Goal: Transaction & Acquisition: Obtain resource

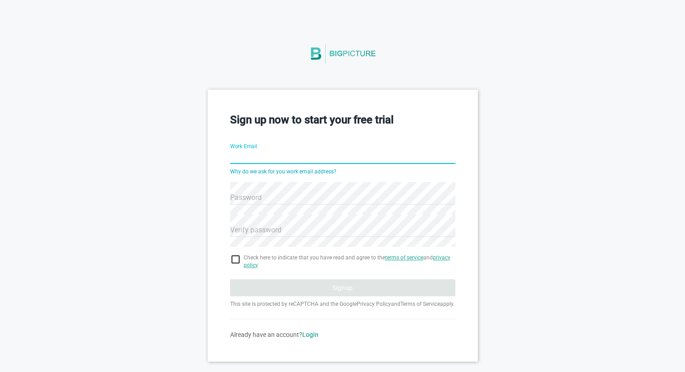
click at [239, 158] on input "Work Email" at bounding box center [342, 157] width 225 height 32
paste input "@[DOMAIN_NAME]"
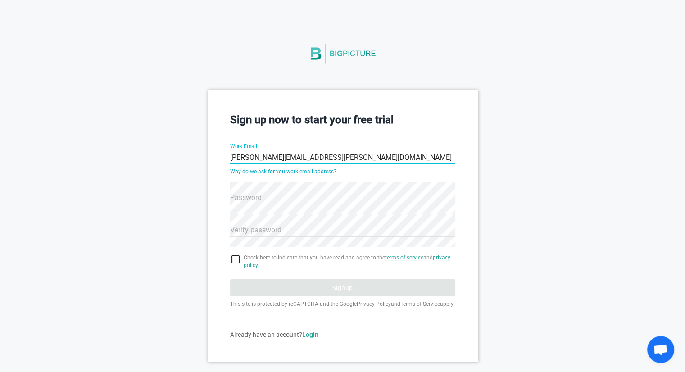
type input "[PERSON_NAME][EMAIL_ADDRESS][PERSON_NAME][DOMAIN_NAME]"
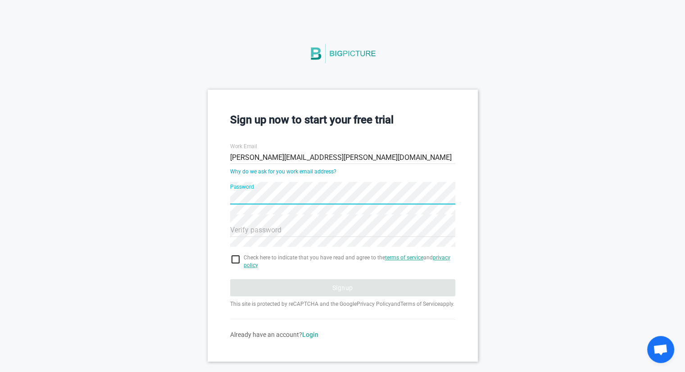
click at [476, 169] on div "Sign up now to start your free trial Work Email [PERSON_NAME][EMAIL_ADDRESS][PE…" at bounding box center [342, 225] width 270 height 271
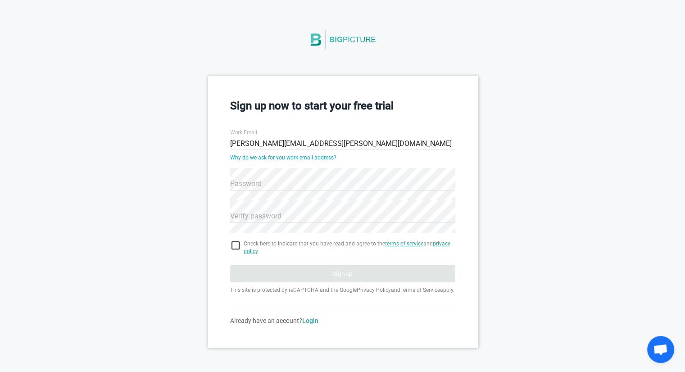
scroll to position [22, 0]
click at [233, 240] on input "checkbox" at bounding box center [342, 245] width 225 height 11
checkbox input "true"
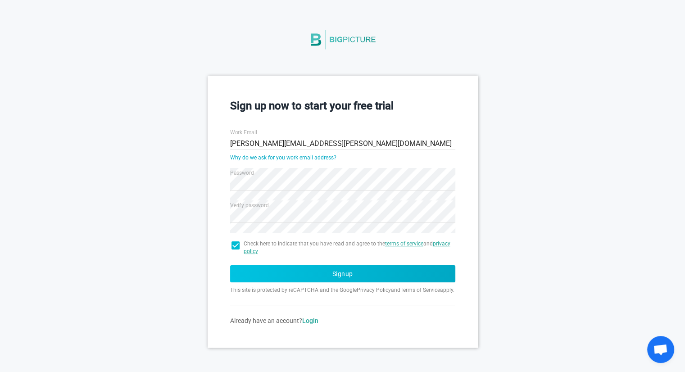
click at [312, 267] on button "Signup" at bounding box center [342, 273] width 225 height 17
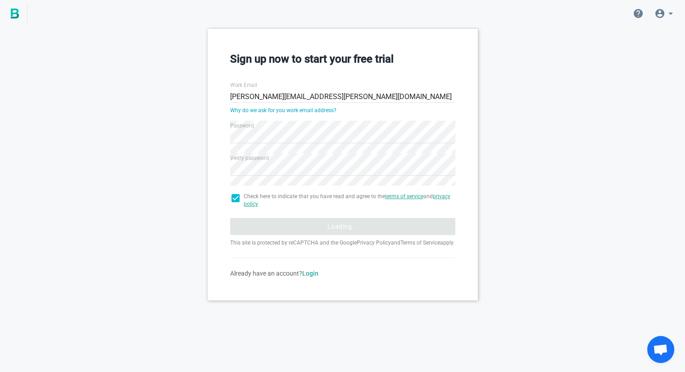
scroll to position [0, 0]
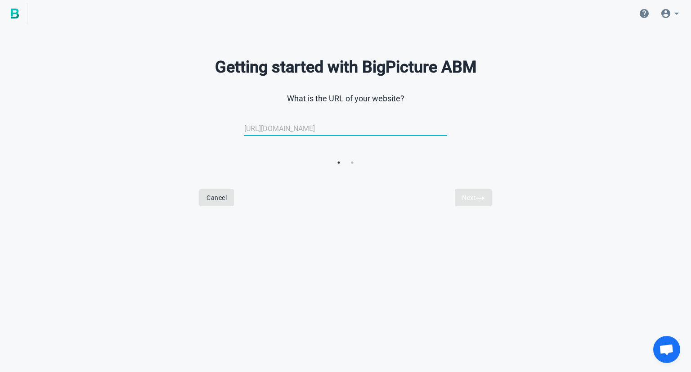
click at [669, 17] on icon at bounding box center [666, 13] width 11 height 11
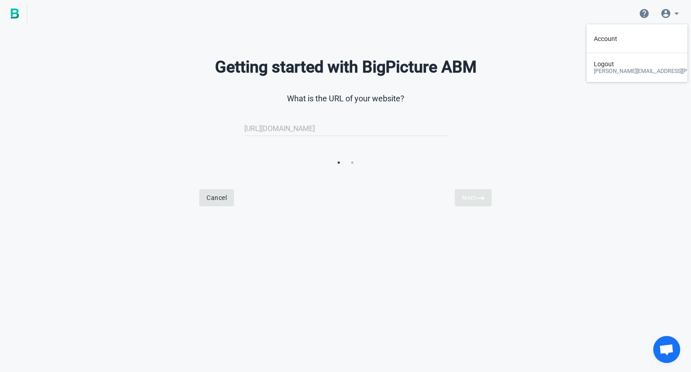
click at [542, 149] on div "Getting started with BigPicture ABM What is the URL of your website? [URL][DOMA…" at bounding box center [345, 120] width 691 height 183
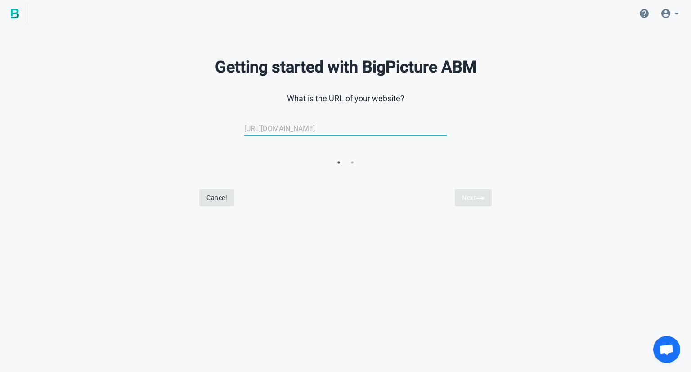
click at [315, 126] on input "url" at bounding box center [345, 129] width 203 height 22
type input "[DOMAIN_NAME]"
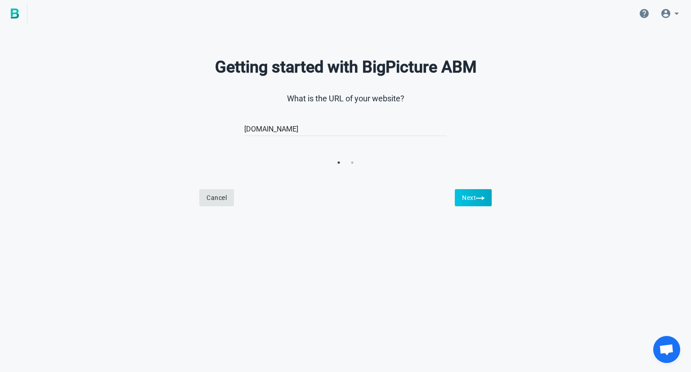
click at [469, 206] on button "Next" at bounding box center [473, 197] width 37 height 17
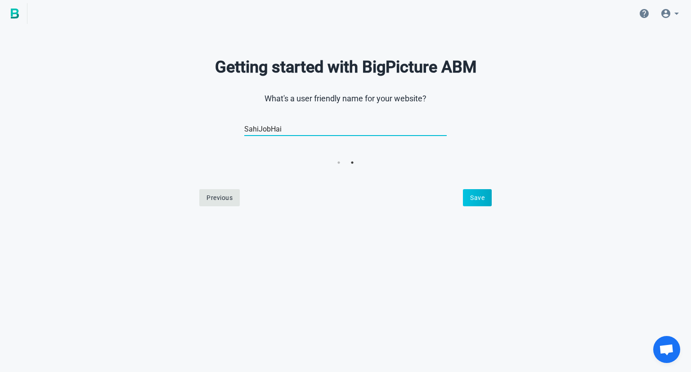
type input "SahiJobHai"
click at [470, 200] on button "Save" at bounding box center [477, 197] width 29 height 17
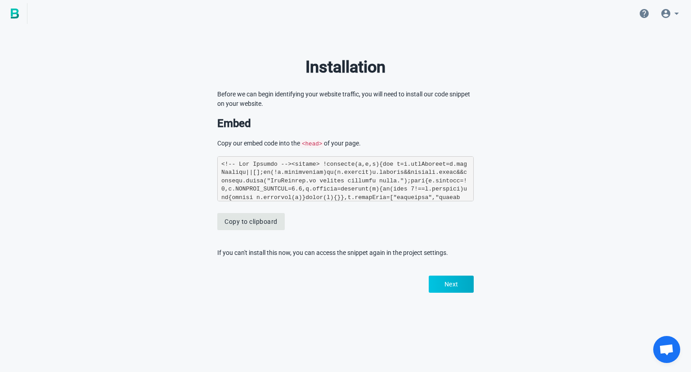
click at [443, 282] on button "Next" at bounding box center [451, 283] width 45 height 17
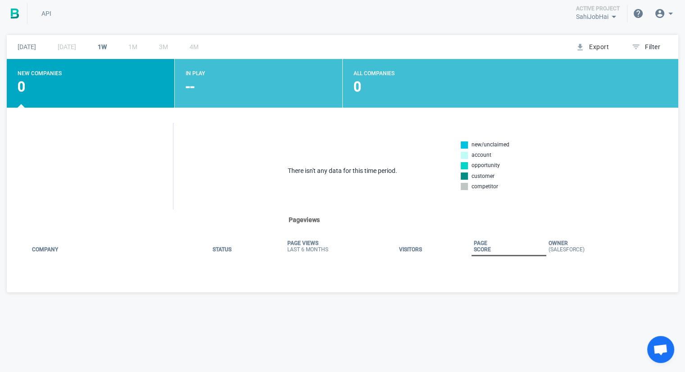
click at [25, 49] on link "[DATE]" at bounding box center [27, 47] width 40 height 18
click at [670, 17] on icon at bounding box center [670, 13] width 11 height 11
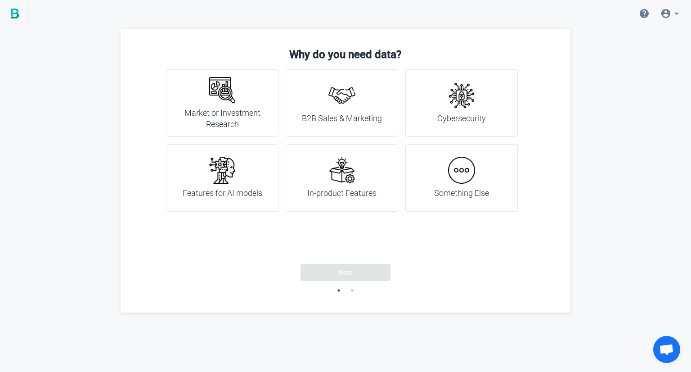
click at [475, 189] on h4 "Something Else" at bounding box center [461, 193] width 55 height 12
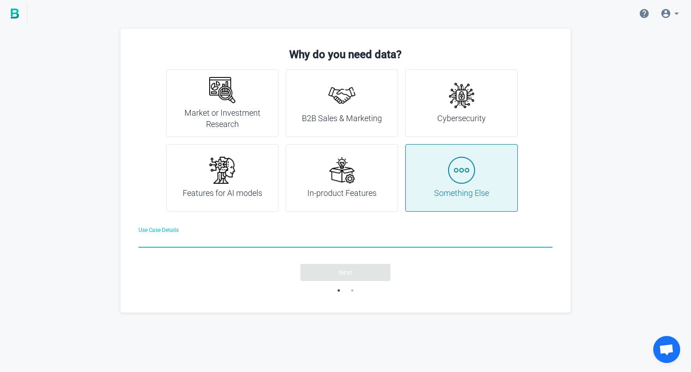
click at [479, 272] on div "Next" at bounding box center [346, 272] width 414 height 17
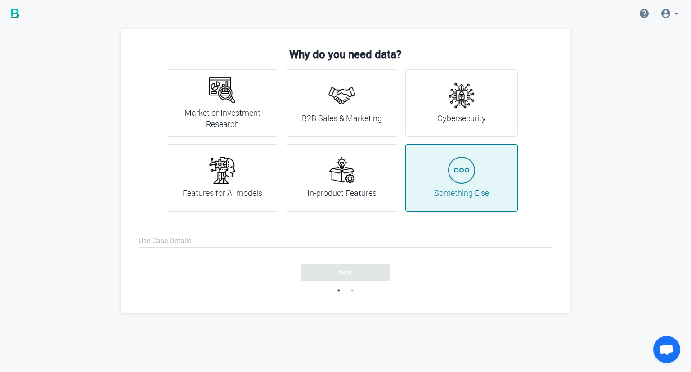
click at [673, 14] on icon at bounding box center [677, 13] width 11 height 11
click at [603, 38] on span "Account" at bounding box center [605, 38] width 23 height 7
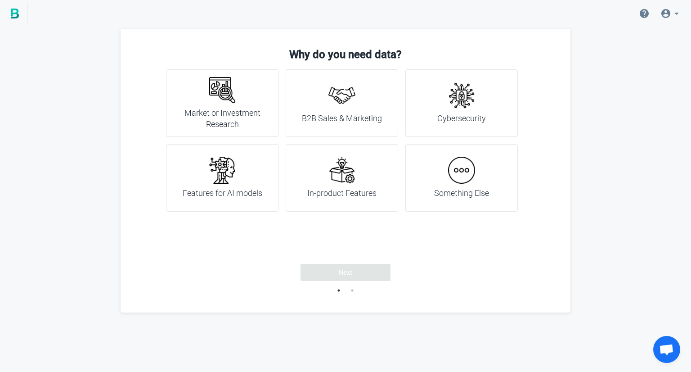
click at [464, 175] on img at bounding box center [461, 170] width 27 height 27
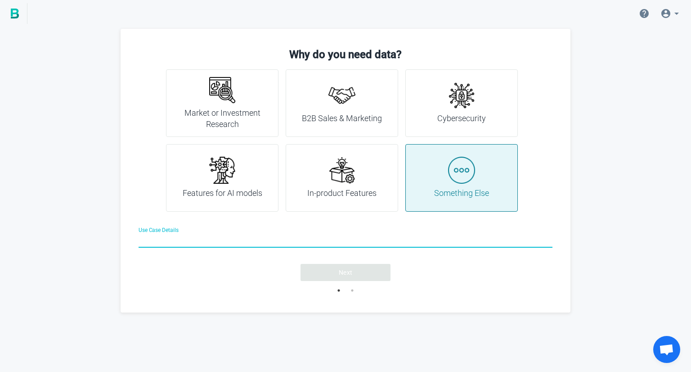
click at [229, 116] on h4 "Market or Investment Research" at bounding box center [222, 118] width 90 height 23
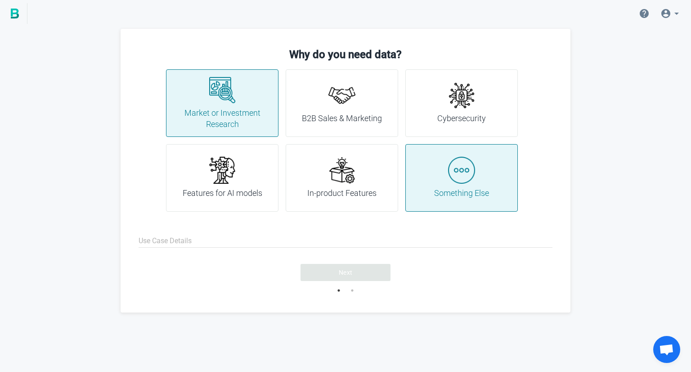
click at [460, 171] on img at bounding box center [461, 170] width 27 height 27
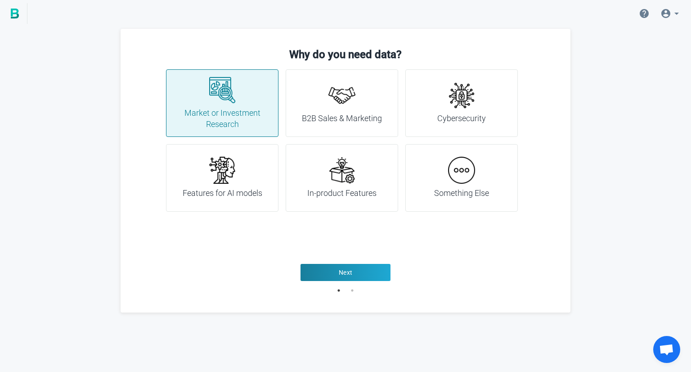
click at [576, 89] on div "Why do you need data? Market or Investment Research B2B Sales & Marketing Cyber…" at bounding box center [345, 171] width 691 height 284
click at [434, 201] on div "Something Else" at bounding box center [462, 178] width 113 height 68
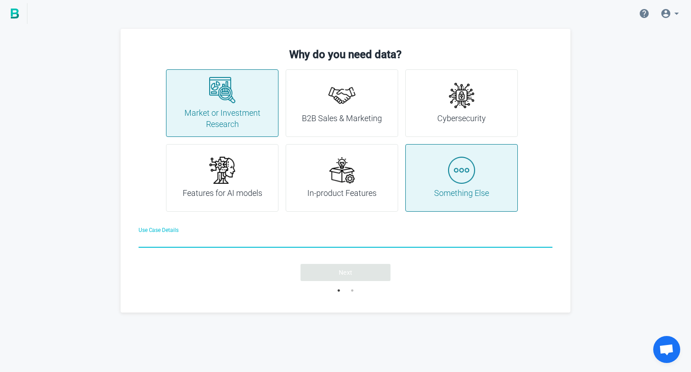
click at [247, 120] on h4 "Market or Investment Research" at bounding box center [222, 118] width 90 height 23
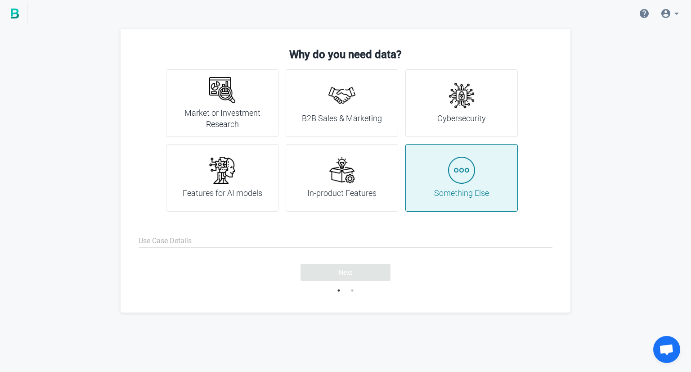
click at [218, 107] on h4 "Market or Investment Research" at bounding box center [222, 118] width 90 height 23
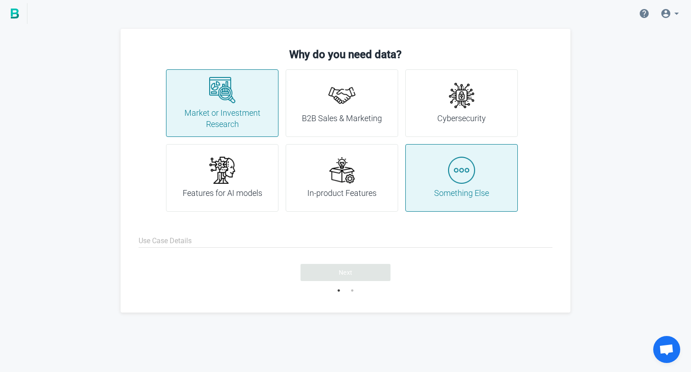
click at [674, 158] on div "Why do you need data? Market or Investment Research B2B Sales & Marketing Cyber…" at bounding box center [345, 171] width 691 height 284
click at [599, 157] on div "Why do you need data? Market or Investment Research B2B Sales & Marketing Cyber…" at bounding box center [345, 171] width 691 height 284
click at [315, 198] on h4 "In-product Features" at bounding box center [341, 193] width 69 height 12
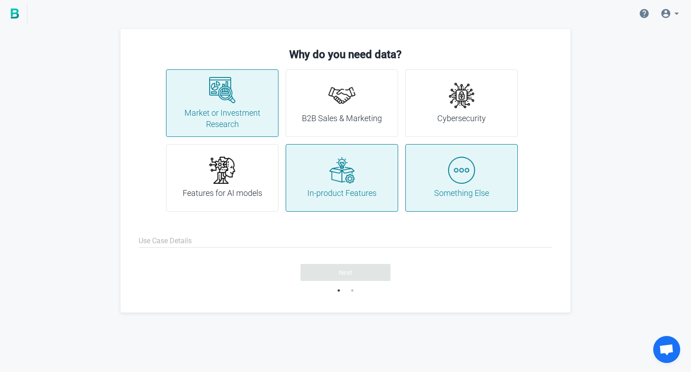
click at [183, 245] on input "Use Case Details" at bounding box center [346, 241] width 414 height 32
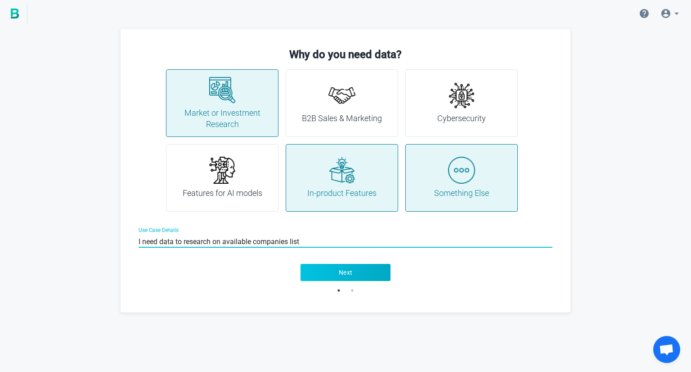
type input "I need data to research on available companies list"
click at [335, 274] on button "Next" at bounding box center [346, 272] width 90 height 17
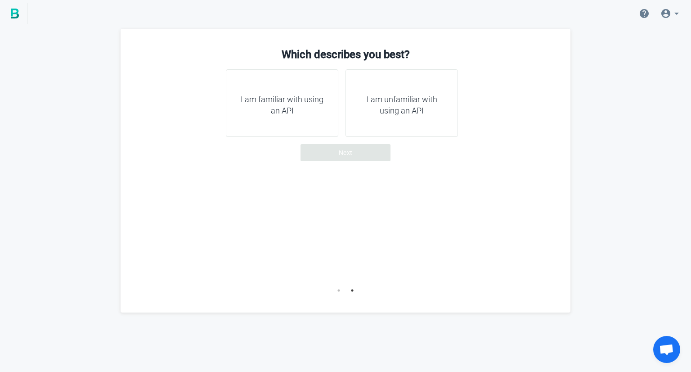
click at [395, 120] on div "I am unfamiliar with using an API" at bounding box center [402, 103] width 113 height 68
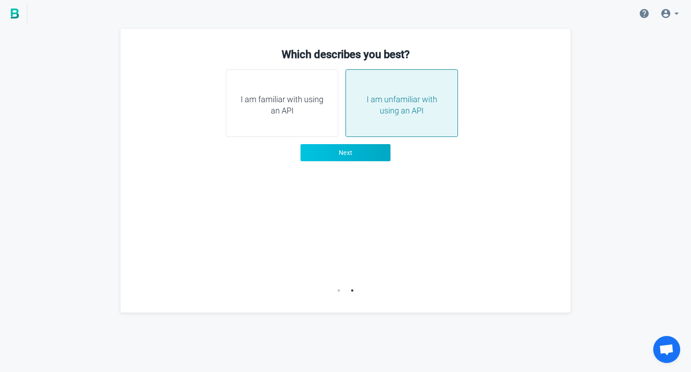
click at [334, 155] on button "Next" at bounding box center [346, 152] width 90 height 17
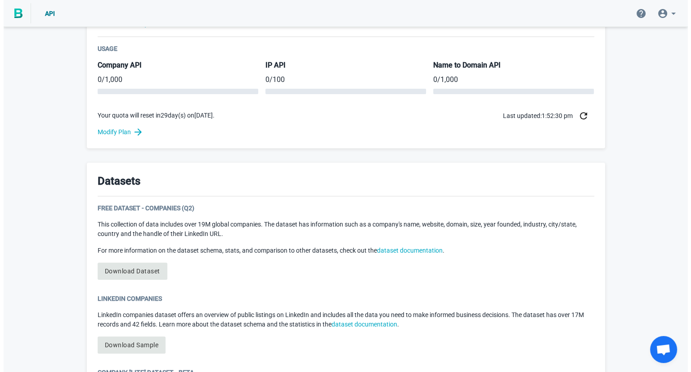
scroll to position [485, 0]
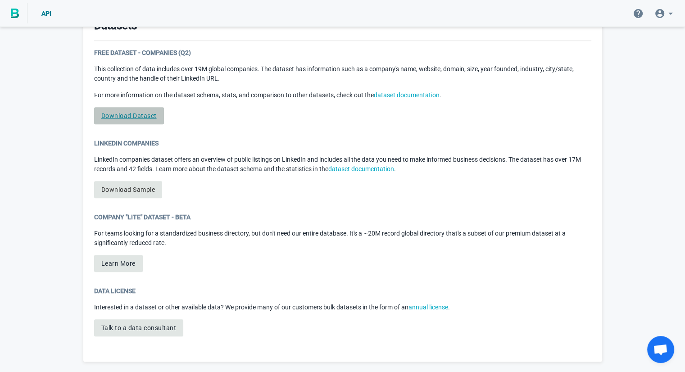
click at [128, 115] on link "Download Dataset" at bounding box center [129, 115] width 70 height 17
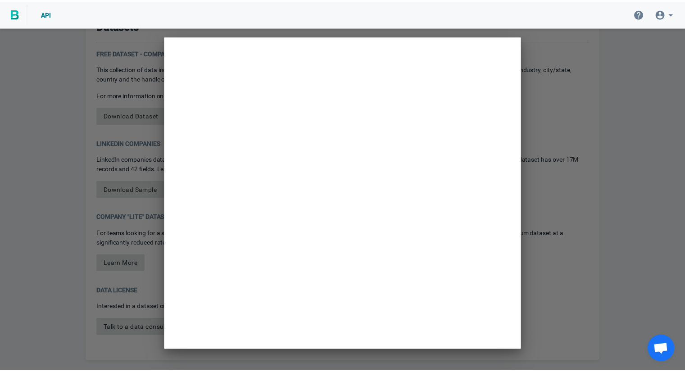
scroll to position [0, 0]
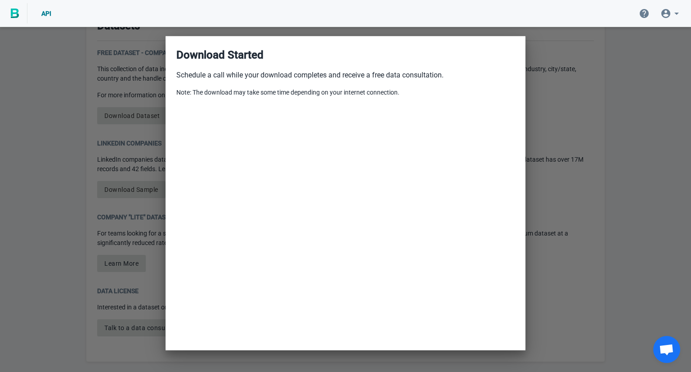
click at [573, 192] on div at bounding box center [345, 186] width 691 height 372
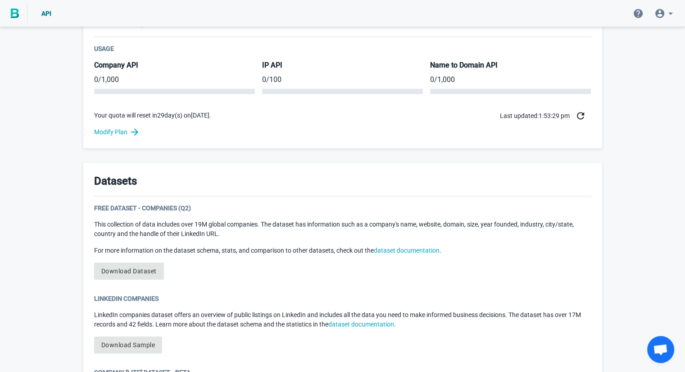
scroll to position [485, 0]
